Goal: Information Seeking & Learning: Learn about a topic

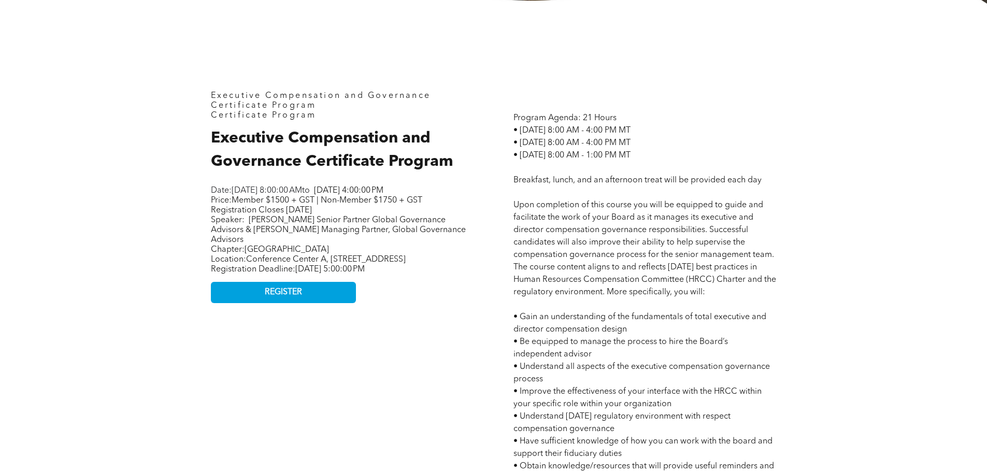
scroll to position [466, 0]
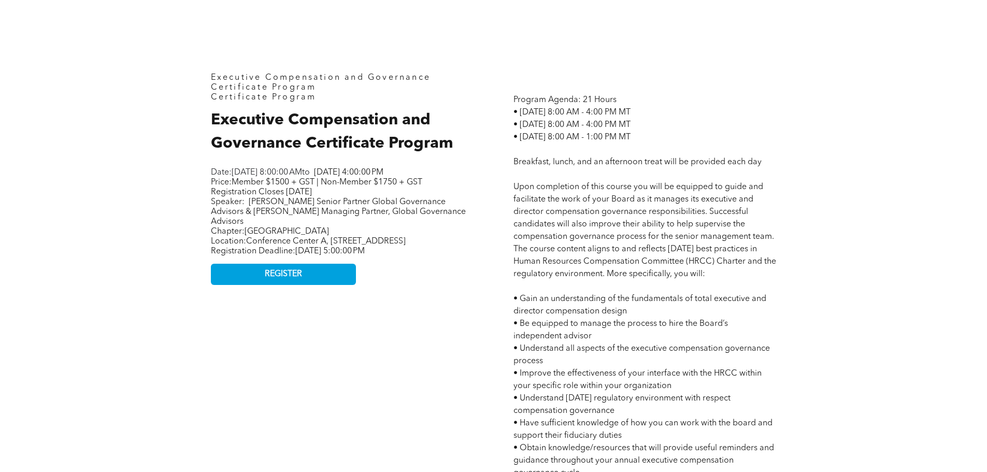
drag, startPoint x: 238, startPoint y: 199, endPoint x: 359, endPoint y: 223, distance: 123.4
click at [359, 223] on p "Price: Member $1500 + GST | Non-Member $1750 + GST Registration Closes [DATE] S…" at bounding box center [340, 202] width 259 height 49
drag, startPoint x: 233, startPoint y: 219, endPoint x: 322, endPoint y: 225, distance: 89.3
click at [320, 225] on p "Price: Member $1500 + GST | Non-Member $1750 + GST Registration Closes [DATE] S…" at bounding box center [340, 202] width 259 height 49
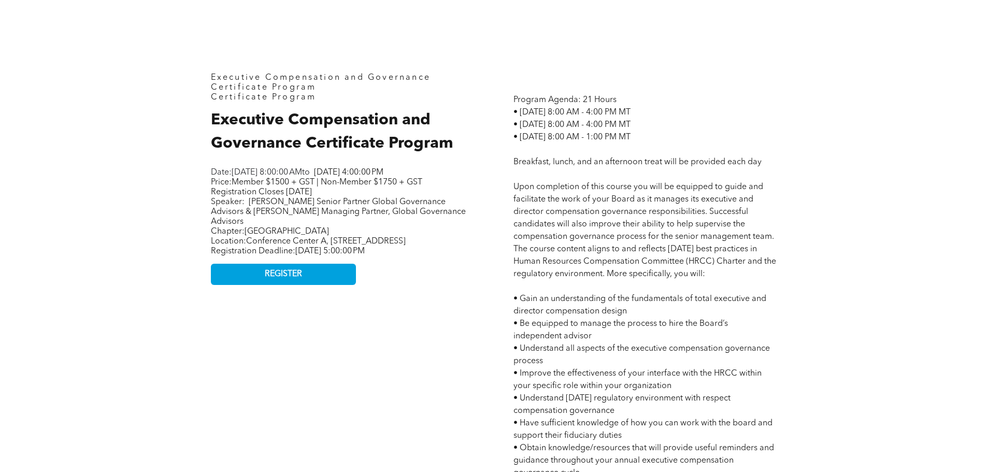
click at [322, 225] on p "Price: Member $1500 + GST | Non-Member $1750 + GST Registration Closes [DATE] S…" at bounding box center [340, 202] width 259 height 49
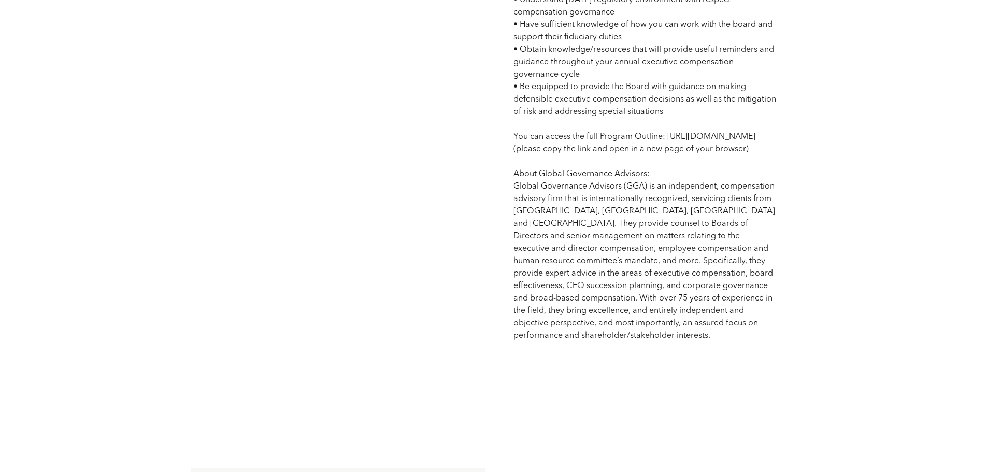
scroll to position [880, 0]
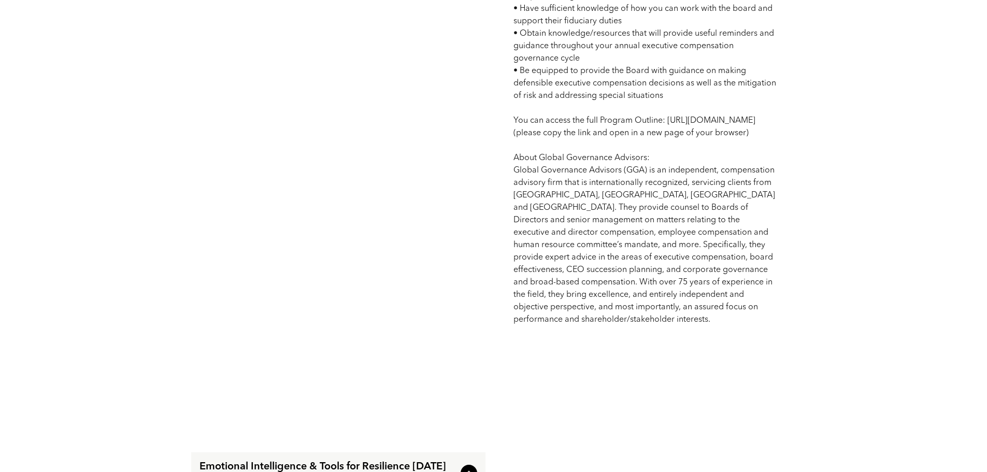
click at [505, 120] on span "Program Agenda: 21 Hours • [DATE] 8:00 AM - 4:00 PM MT • [DATE] 8:00 AM - 4:00 …" at bounding box center [644, 3] width 263 height 642
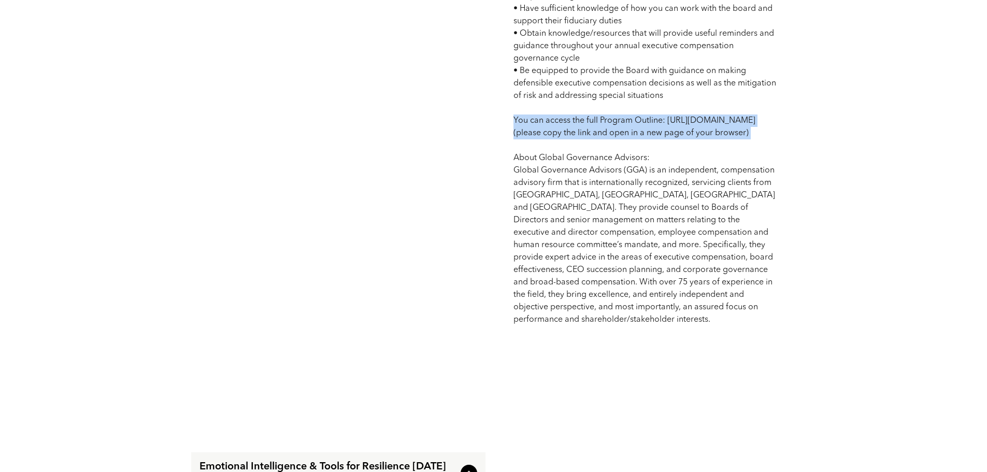
click at [505, 119] on span "Program Agenda: 21 Hours • [DATE] 8:00 AM - 4:00 PM MT • [DATE] 8:00 AM - 4:00 …" at bounding box center [644, 3] width 263 height 642
click at [505, 140] on p "Program Agenda: 21 Hours • [DATE] 8:00 AM - 4:00 PM MT • [DATE] 8:00 AM - 4:00 …" at bounding box center [644, 2] width 263 height 646
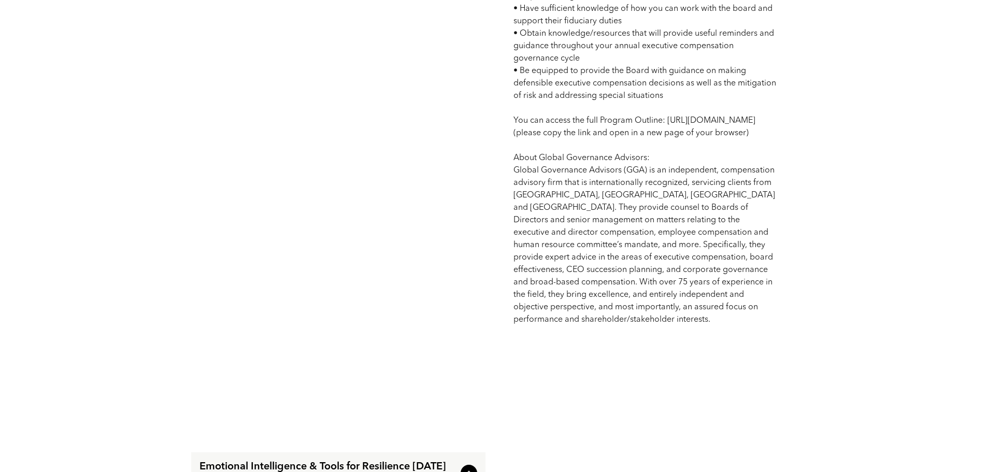
drag, startPoint x: 675, startPoint y: 147, endPoint x: 509, endPoint y: 125, distance: 167.7
